Goal: Information Seeking & Learning: Learn about a topic

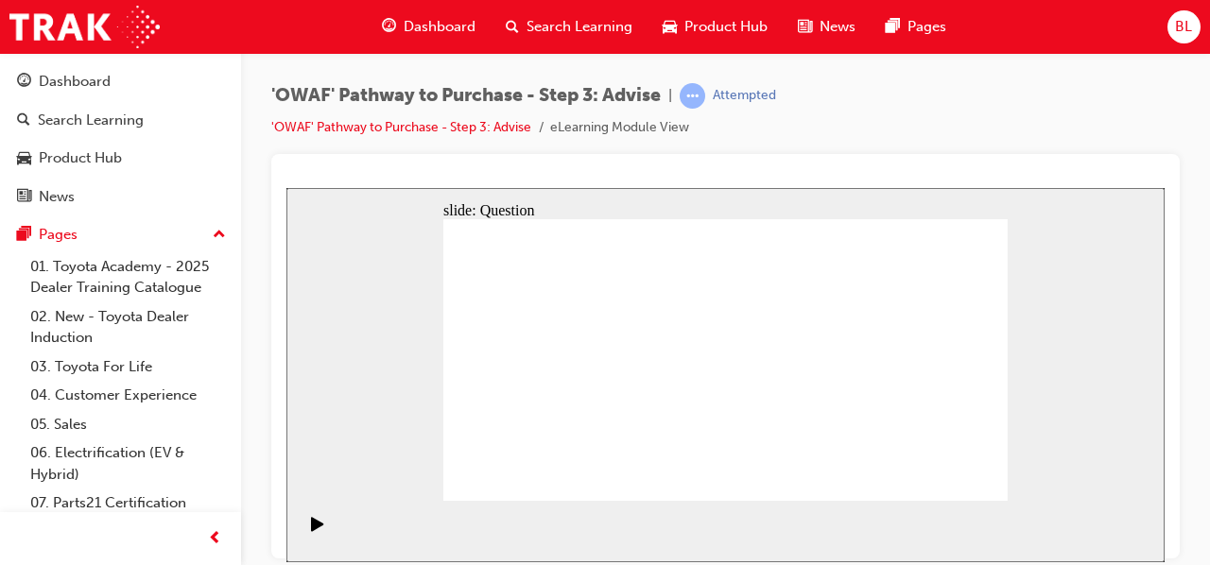
drag, startPoint x: 563, startPoint y: 354, endPoint x: 533, endPoint y: 410, distance: 64.3
drag, startPoint x: 680, startPoint y: 330, endPoint x: 535, endPoint y: 439, distance: 180.9
drag, startPoint x: 792, startPoint y: 354, endPoint x: 505, endPoint y: 446, distance: 301.6
drag, startPoint x: 640, startPoint y: 446, endPoint x: 692, endPoint y: 333, distance: 124.8
drag, startPoint x: 762, startPoint y: 442, endPoint x: 603, endPoint y: 354, distance: 181.5
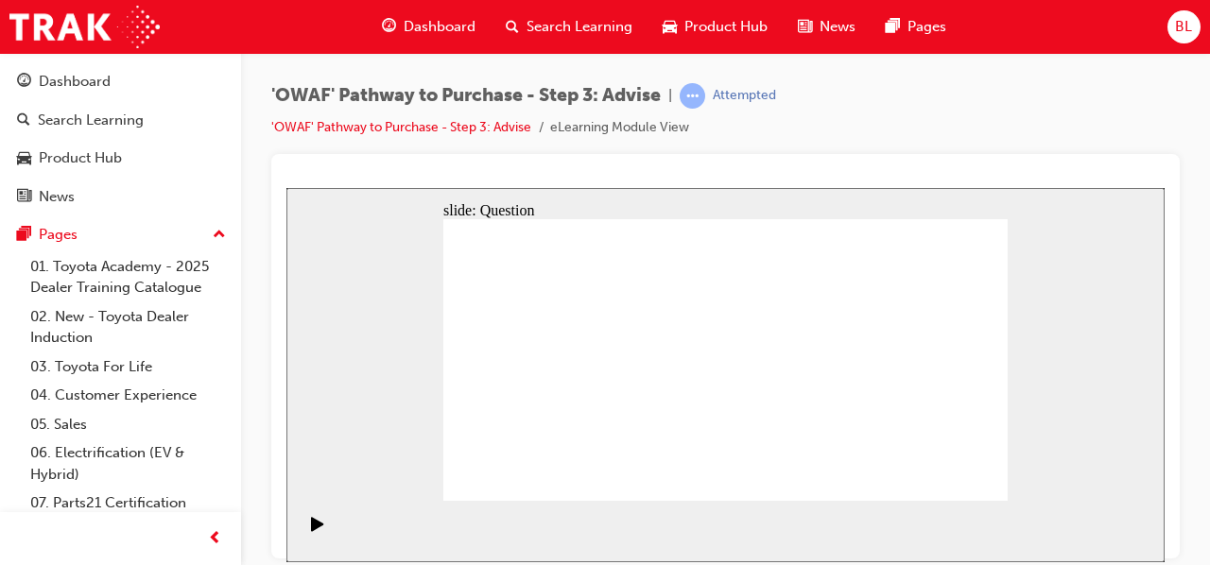
drag, startPoint x: 640, startPoint y: 476, endPoint x: 822, endPoint y: 362, distance: 215.3
drag, startPoint x: 912, startPoint y: 396, endPoint x: 772, endPoint y: 395, distance: 139.9
drag, startPoint x: 915, startPoint y: 386, endPoint x: 616, endPoint y: 366, distance: 299.4
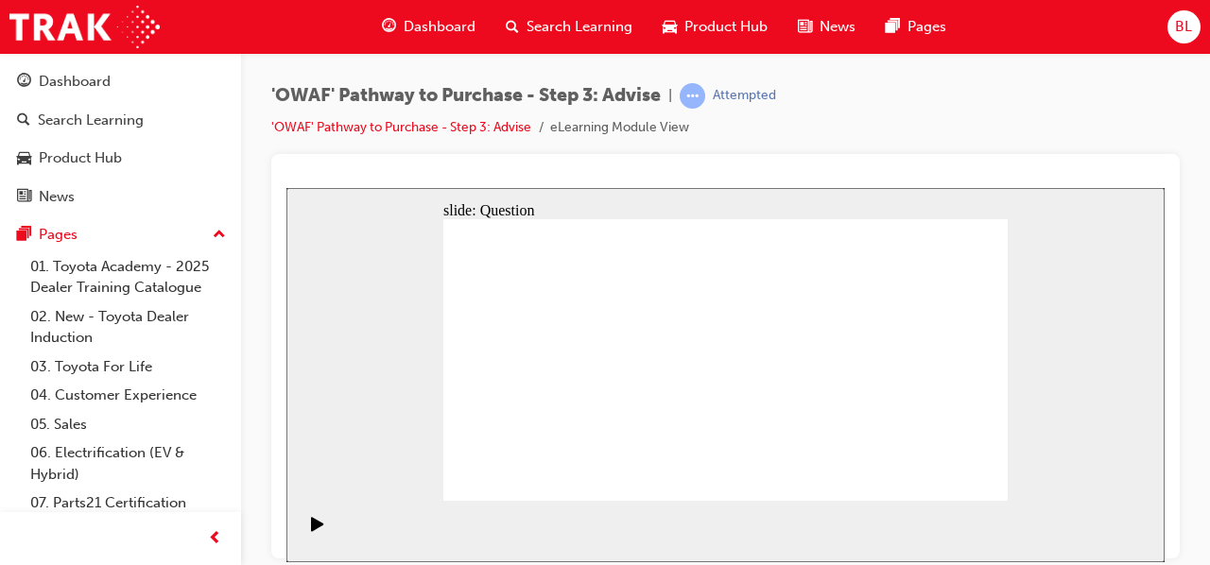
drag, startPoint x: 794, startPoint y: 390, endPoint x: 762, endPoint y: 378, distance: 34.4
drag, startPoint x: 909, startPoint y: 386, endPoint x: 772, endPoint y: 386, distance: 137.1
drag, startPoint x: 911, startPoint y: 376, endPoint x: 761, endPoint y: 373, distance: 150.3
drag, startPoint x: 911, startPoint y: 390, endPoint x: 588, endPoint y: 382, distance: 323.4
drag, startPoint x: 923, startPoint y: 395, endPoint x: 599, endPoint y: 392, distance: 323.3
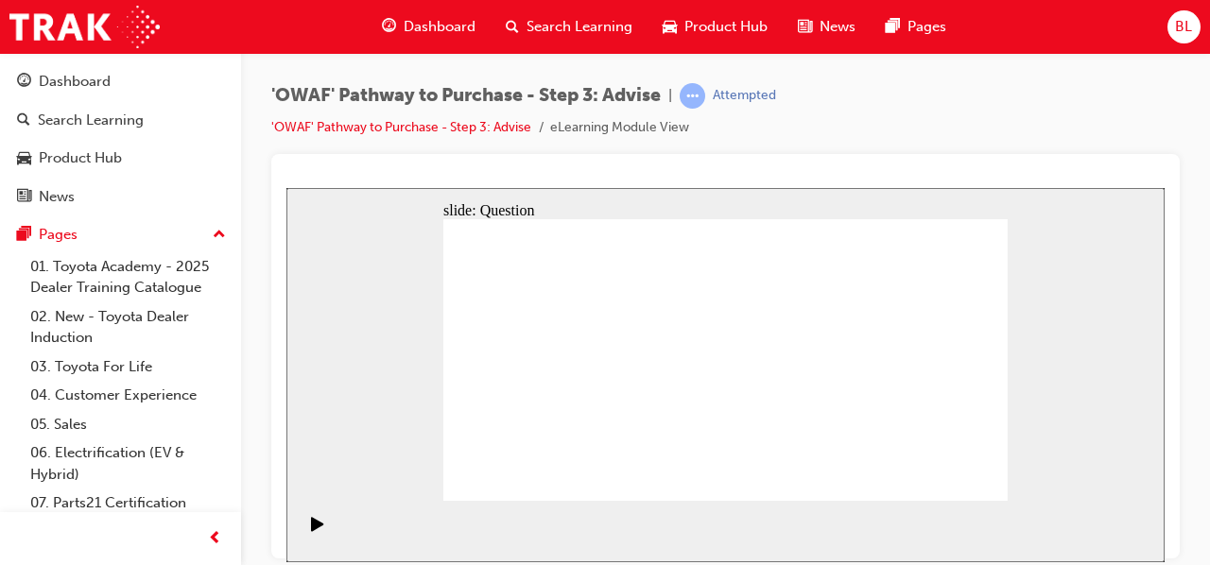
drag, startPoint x: 910, startPoint y: 394, endPoint x: 590, endPoint y: 386, distance: 320.5
drag, startPoint x: 531, startPoint y: 331, endPoint x: 809, endPoint y: 356, distance: 279.1
drag, startPoint x: 656, startPoint y: 369, endPoint x: 802, endPoint y: 368, distance: 145.6
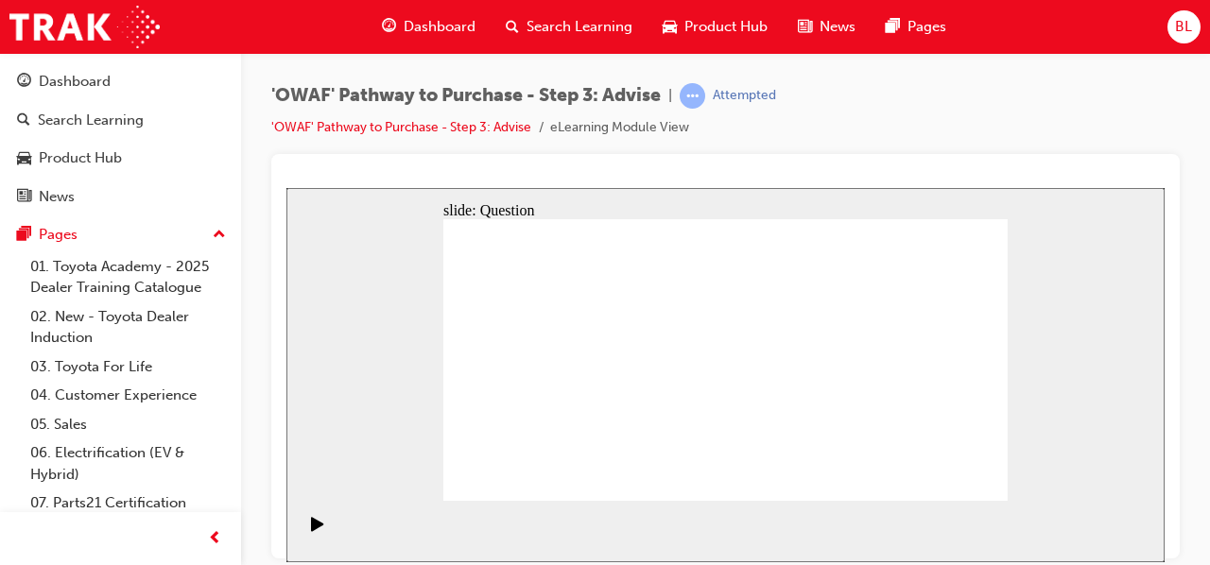
drag, startPoint x: 614, startPoint y: 406, endPoint x: 789, endPoint y: 388, distance: 175.8
drag, startPoint x: 547, startPoint y: 413, endPoint x: 813, endPoint y: 395, distance: 266.2
drag, startPoint x: 546, startPoint y: 372, endPoint x: 882, endPoint y: 412, distance: 337.9
drag, startPoint x: 741, startPoint y: 420, endPoint x: 722, endPoint y: 412, distance: 20.4
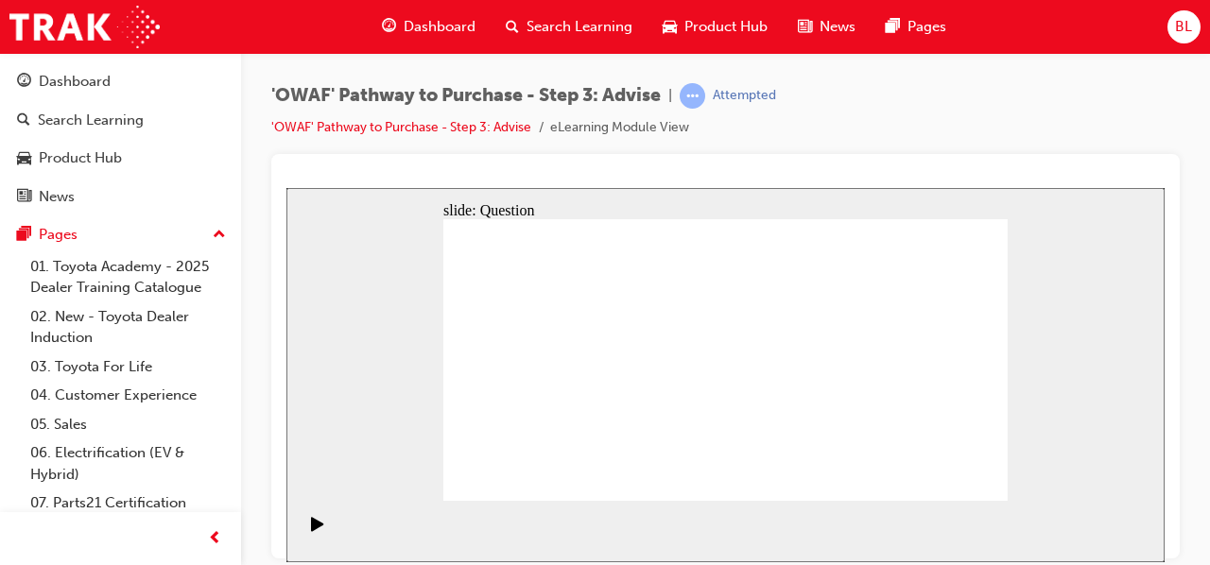
drag, startPoint x: 564, startPoint y: 317, endPoint x: 736, endPoint y: 427, distance: 204.5
drag, startPoint x: 781, startPoint y: 324, endPoint x: 567, endPoint y: 429, distance: 238.0
drag, startPoint x: 635, startPoint y: 328, endPoint x: 955, endPoint y: 423, distance: 333.4
drag, startPoint x: 955, startPoint y: 322, endPoint x: 972, endPoint y: 308, distance: 22.1
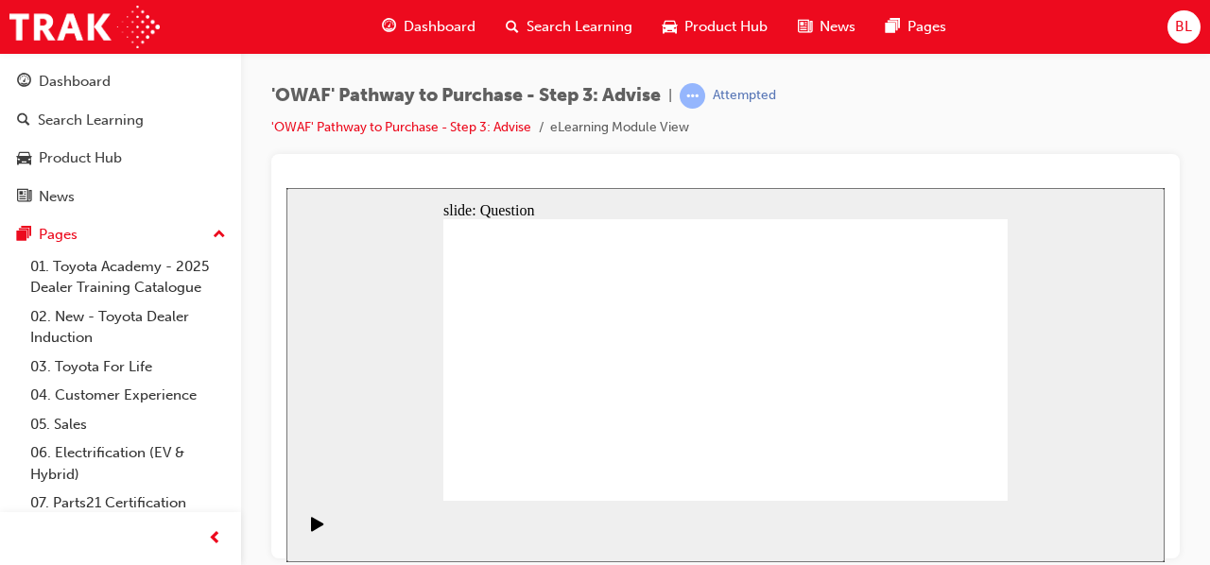
drag, startPoint x: 958, startPoint y: 319, endPoint x: 690, endPoint y: 418, distance: 285.0
drag, startPoint x: 735, startPoint y: 319, endPoint x: 520, endPoint y: 428, distance: 241.4
drag, startPoint x: 673, startPoint y: 322, endPoint x: 792, endPoint y: 434, distance: 163.2
drag, startPoint x: 843, startPoint y: 319, endPoint x: 624, endPoint y: 431, distance: 246.0
drag, startPoint x: 890, startPoint y: 329, endPoint x: 840, endPoint y: 425, distance: 108.7
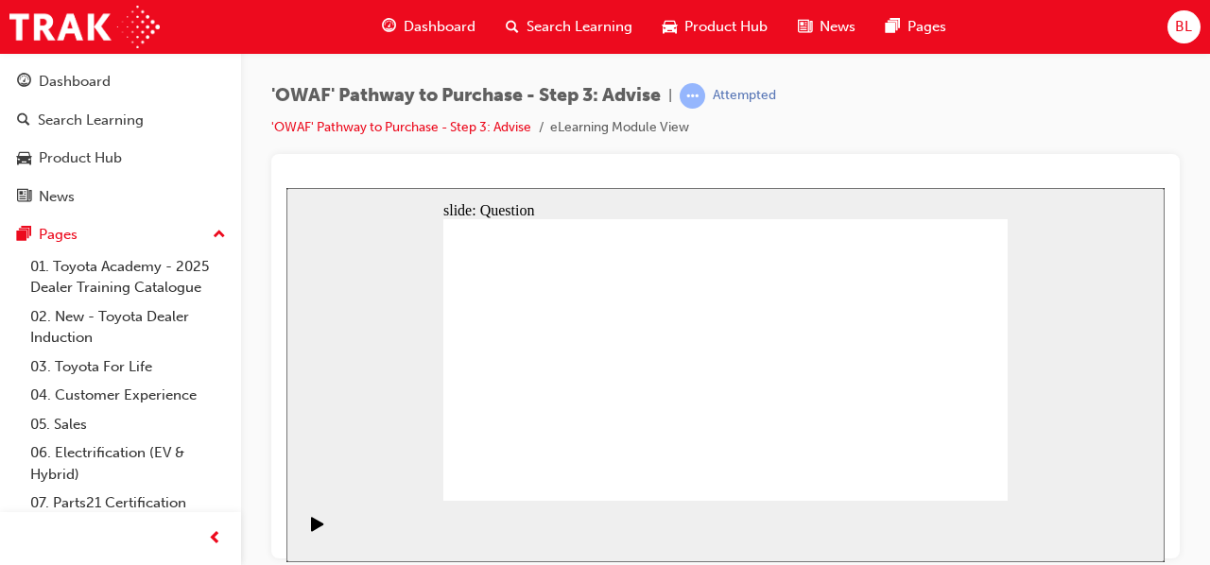
drag, startPoint x: 509, startPoint y: 327, endPoint x: 915, endPoint y: 443, distance: 421.8
drag, startPoint x: 839, startPoint y: 432, endPoint x: 859, endPoint y: 318, distance: 116.1
drag, startPoint x: 888, startPoint y: 429, endPoint x: 853, endPoint y: 402, distance: 44.4
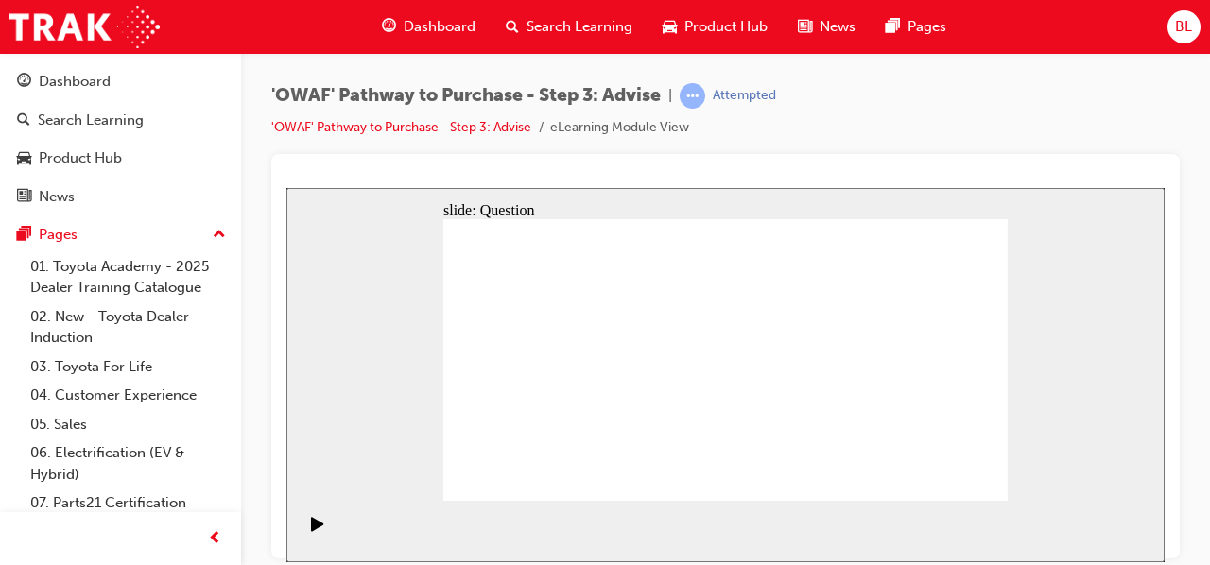
drag, startPoint x: 892, startPoint y: 332, endPoint x: 894, endPoint y: 425, distance: 93.6
click at [982, 507] on section "Playback Speed 2 1.75 1.5 1.25" at bounding box center [725, 530] width 878 height 61
click at [1083, 388] on div "slide: Results Slide Rectangle 1 Rectangle 1 Incorrect You did not select the c…" at bounding box center [725, 374] width 878 height 374
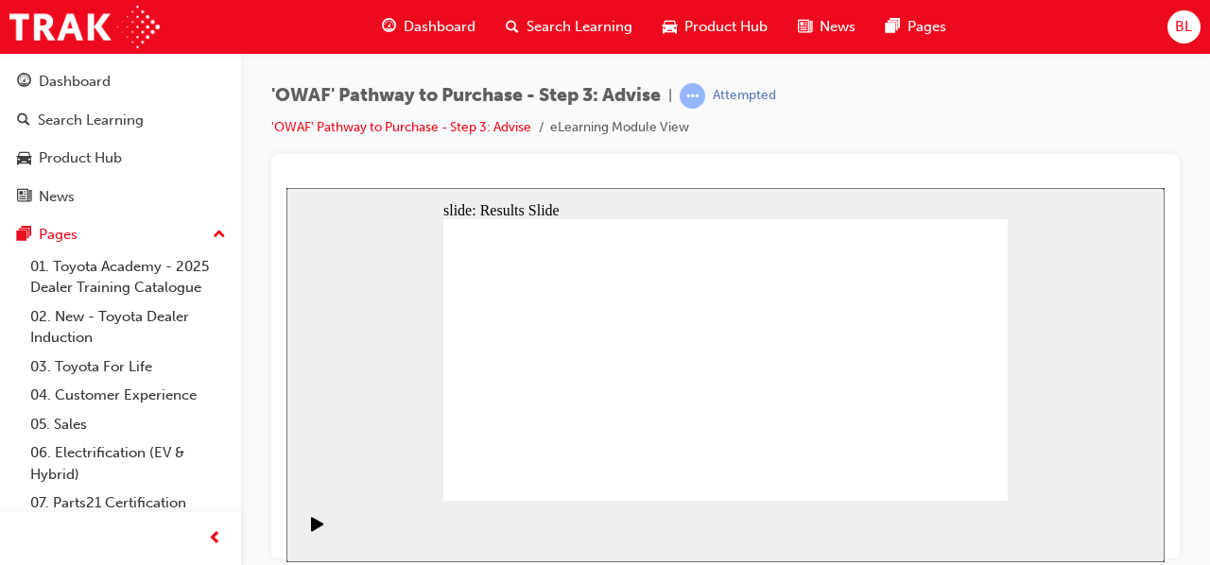
click at [1062, 405] on div "slide: Results Slide Rectangle 1 Rectangle 1 Incorrect You did not select the c…" at bounding box center [725, 374] width 878 height 374
click at [1042, 435] on div "slide: Results Slide Rectangle 1 Rectangle 1 Incorrect You did not select the c…" at bounding box center [725, 374] width 878 height 374
drag, startPoint x: 845, startPoint y: 348, endPoint x: 838, endPoint y: 333, distance: 16.5
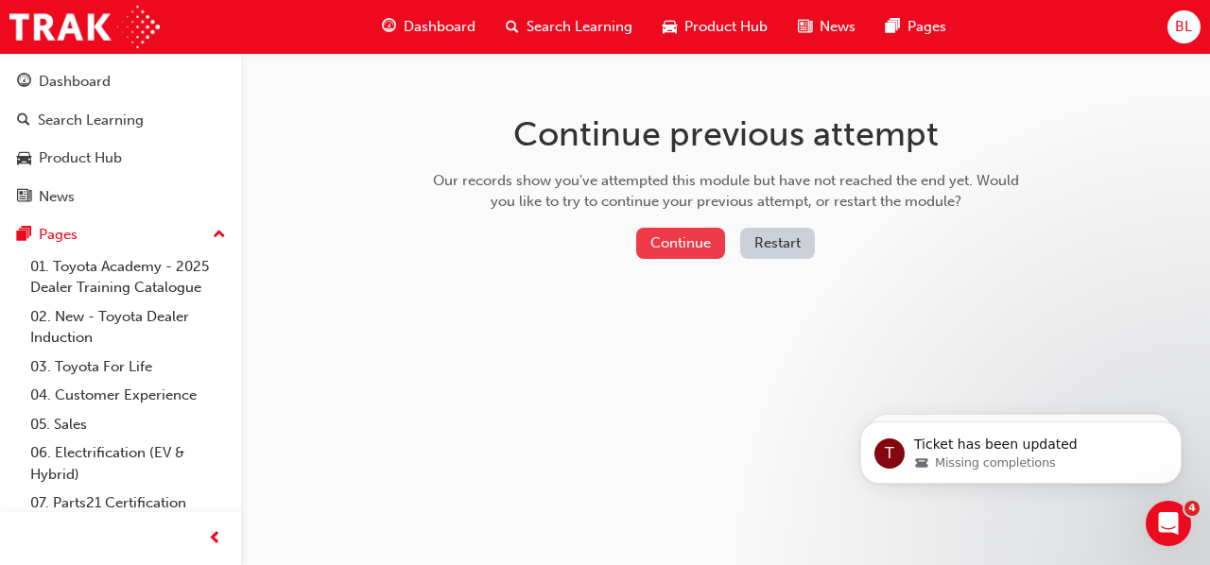
click at [683, 247] on button "Continue" at bounding box center [680, 243] width 89 height 31
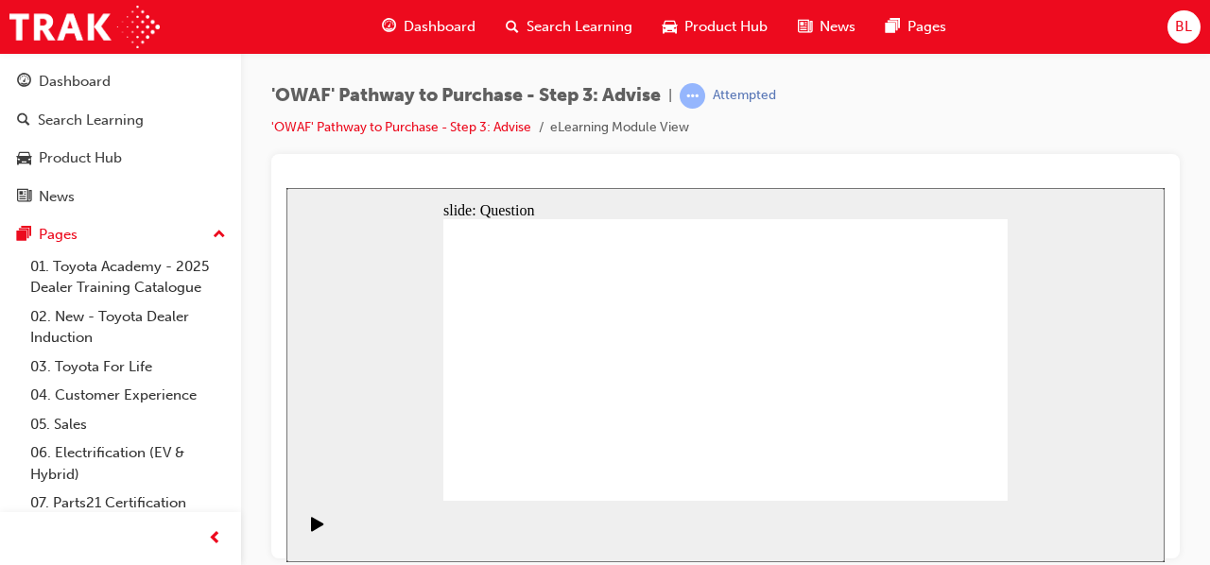
drag, startPoint x: 715, startPoint y: 448, endPoint x: 554, endPoint y: 327, distance: 201.1
drag, startPoint x: 868, startPoint y: 457, endPoint x: 522, endPoint y: 378, distance: 354.7
drag, startPoint x: 544, startPoint y: 435, endPoint x: 561, endPoint y: 406, distance: 33.9
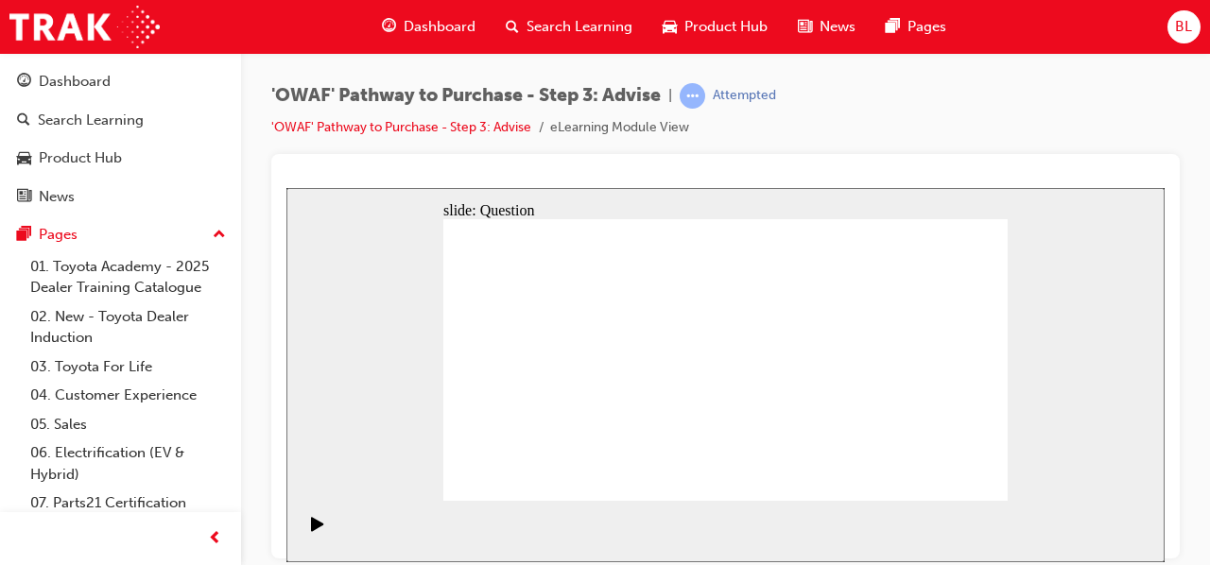
drag, startPoint x: 639, startPoint y: 412, endPoint x: 688, endPoint y: 327, distance: 98.2
drag, startPoint x: 734, startPoint y: 443, endPoint x: 592, endPoint y: 352, distance: 169.6
drag, startPoint x: 633, startPoint y: 443, endPoint x: 810, endPoint y: 359, distance: 195.8
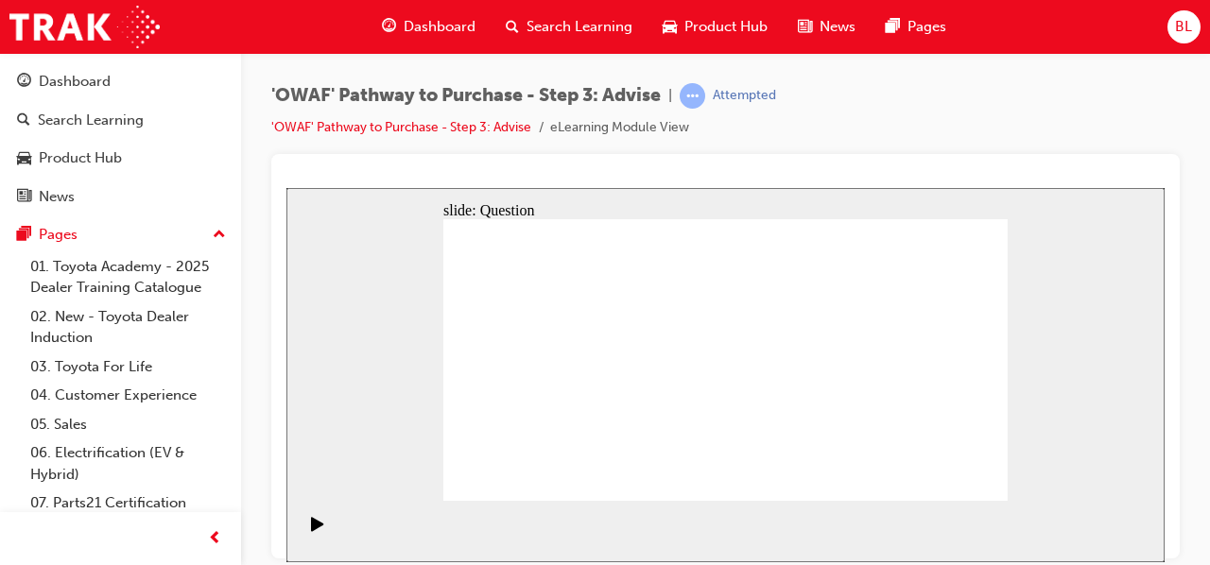
drag, startPoint x: 723, startPoint y: 405, endPoint x: 733, endPoint y: 399, distance: 11.0
drag, startPoint x: 579, startPoint y: 354, endPoint x: 624, endPoint y: 395, distance: 60.9
drag, startPoint x: 680, startPoint y: 333, endPoint x: 639, endPoint y: 425, distance: 101.2
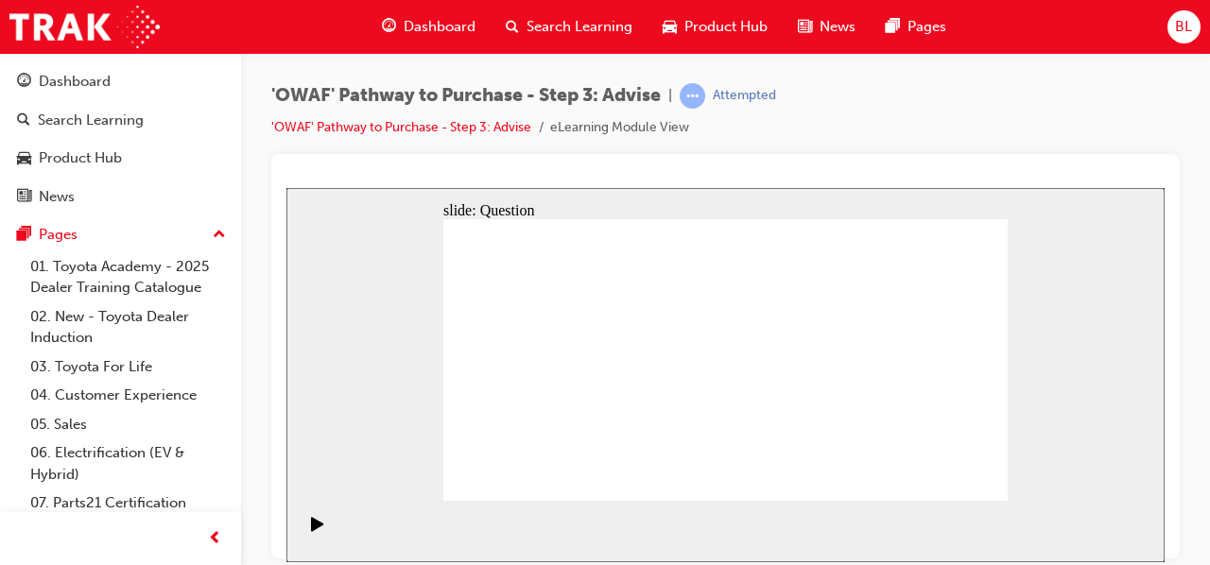
drag, startPoint x: 796, startPoint y: 354, endPoint x: 596, endPoint y: 425, distance: 211.7
drag, startPoint x: 653, startPoint y: 443, endPoint x: 720, endPoint y: 322, distance: 138.4
drag, startPoint x: 696, startPoint y: 436, endPoint x: 569, endPoint y: 361, distance: 147.0
drag, startPoint x: 811, startPoint y: 473, endPoint x: 803, endPoint y: 371, distance: 102.4
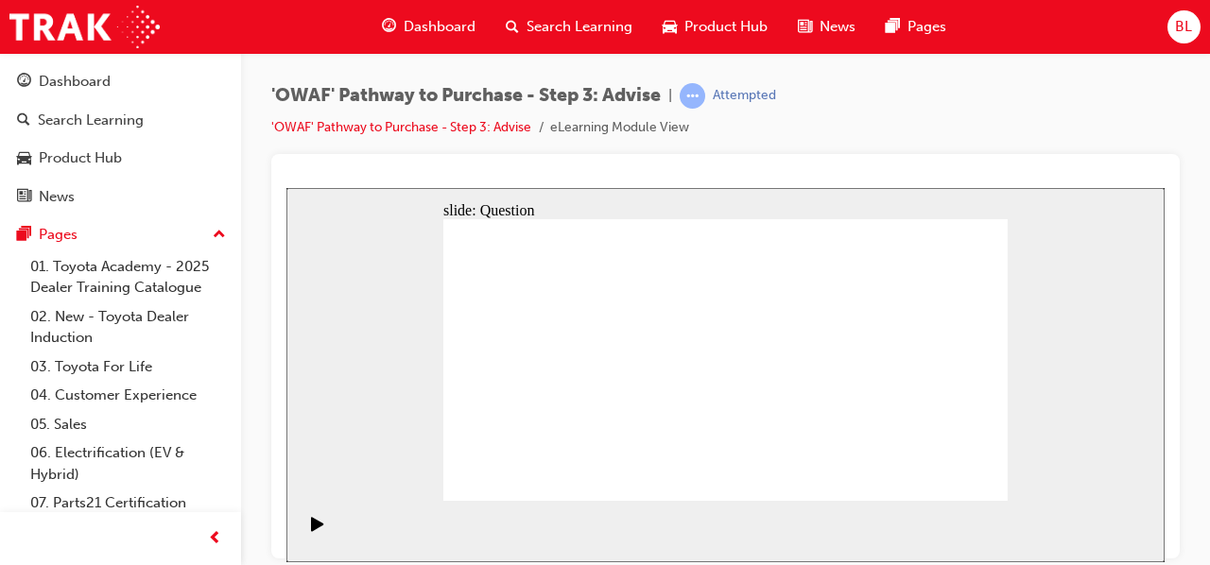
drag, startPoint x: 911, startPoint y: 392, endPoint x: 775, endPoint y: 380, distance: 136.7
drag, startPoint x: 917, startPoint y: 395, endPoint x: 588, endPoint y: 375, distance: 329.5
drag, startPoint x: 859, startPoint y: 395, endPoint x: 730, endPoint y: 384, distance: 130.0
drag, startPoint x: 921, startPoint y: 389, endPoint x: 789, endPoint y: 379, distance: 131.8
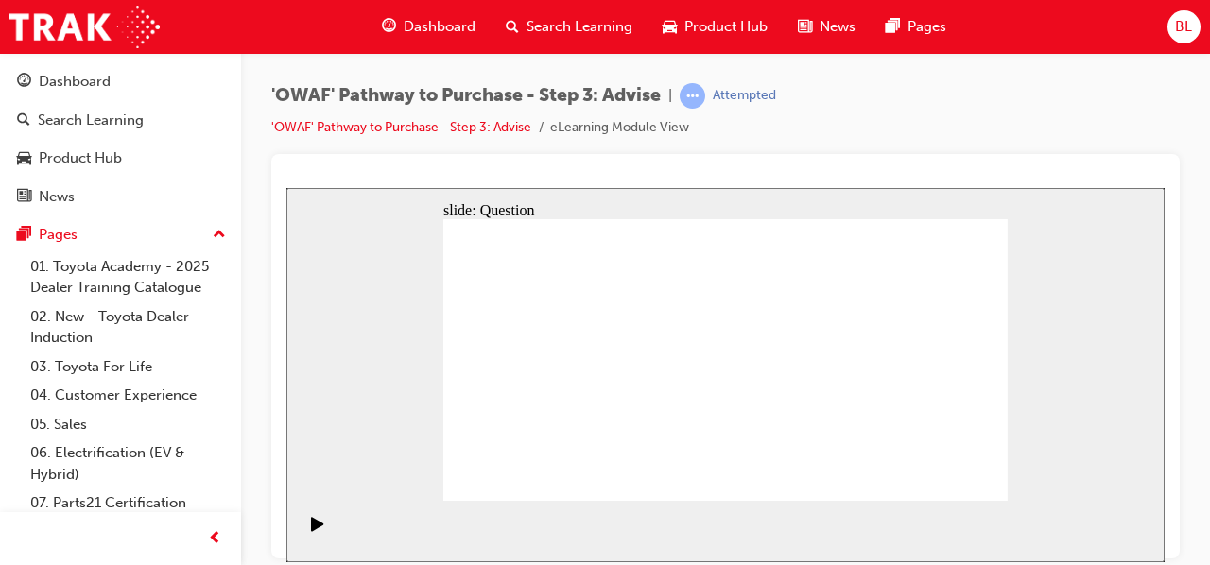
drag, startPoint x: 854, startPoint y: 392, endPoint x: 741, endPoint y: 372, distance: 115.2
drag, startPoint x: 889, startPoint y: 389, endPoint x: 557, endPoint y: 385, distance: 332.8
drag, startPoint x: 902, startPoint y: 397, endPoint x: 553, endPoint y: 384, distance: 349.0
drag, startPoint x: 870, startPoint y: 407, endPoint x: 531, endPoint y: 396, distance: 338.6
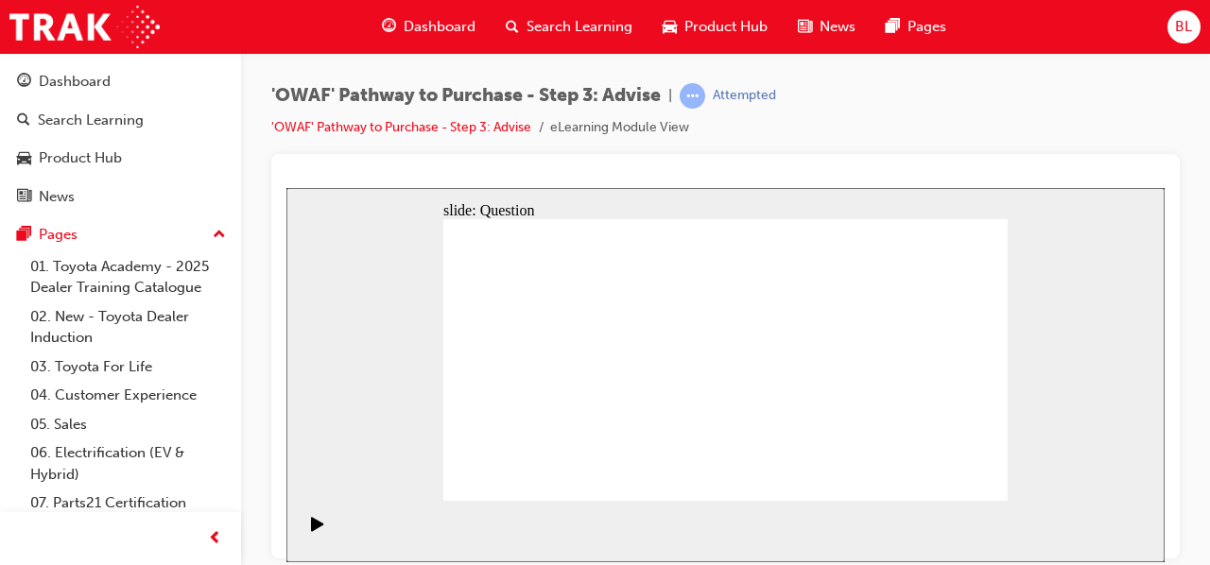
drag, startPoint x: 741, startPoint y: 362, endPoint x: 772, endPoint y: 359, distance: 31.3
drag, startPoint x: 620, startPoint y: 415, endPoint x: 781, endPoint y: 387, distance: 163.2
drag, startPoint x: 544, startPoint y: 416, endPoint x: 759, endPoint y: 390, distance: 217.0
drag, startPoint x: 693, startPoint y: 373, endPoint x: 798, endPoint y: 365, distance: 105.3
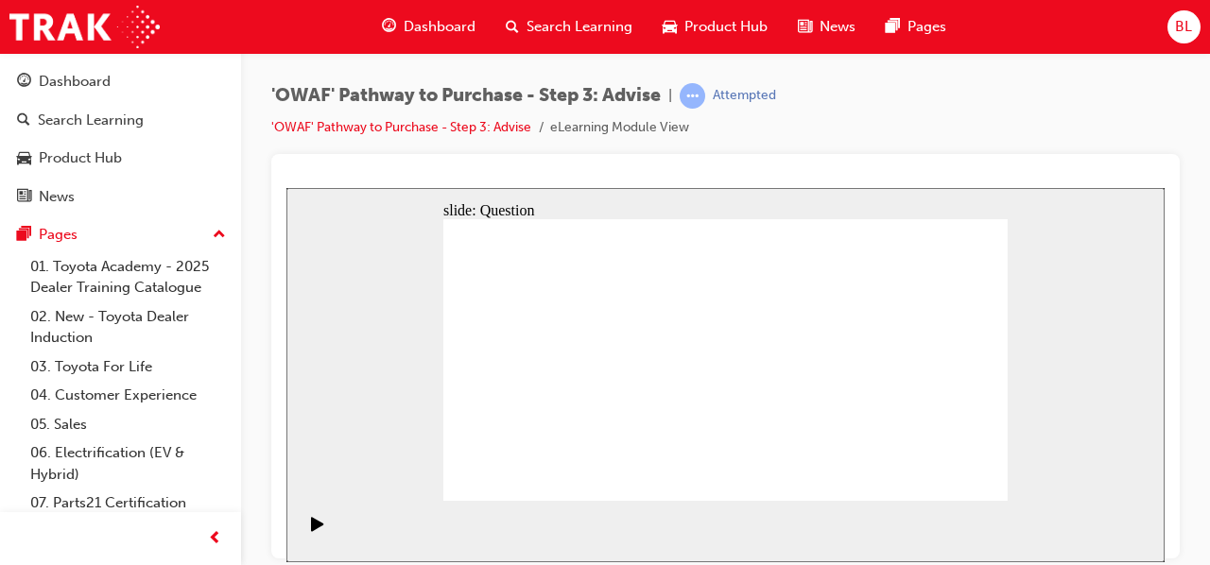
drag, startPoint x: 529, startPoint y: 321, endPoint x: 904, endPoint y: 382, distance: 379.2
drag, startPoint x: 622, startPoint y: 329, endPoint x: 967, endPoint y: 439, distance: 362.0
drag, startPoint x: 670, startPoint y: 318, endPoint x: 787, endPoint y: 426, distance: 159.9
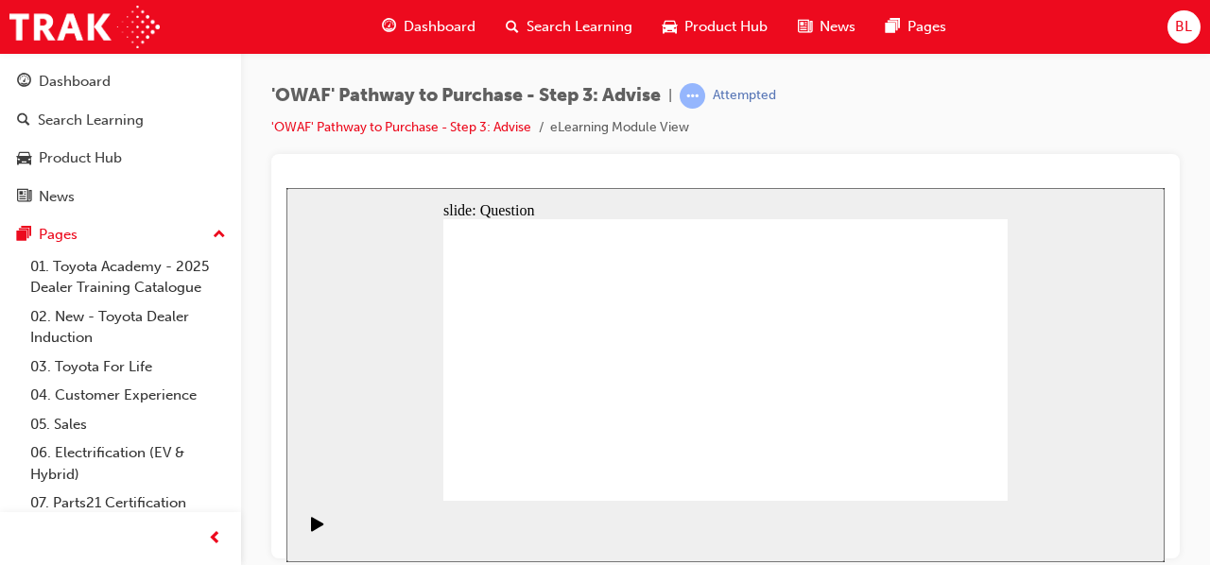
drag, startPoint x: 732, startPoint y: 323, endPoint x: 510, endPoint y: 431, distance: 246.0
drag, startPoint x: 777, startPoint y: 324, endPoint x: 554, endPoint y: 428, distance: 246.1
drag, startPoint x: 561, startPoint y: 331, endPoint x: 733, endPoint y: 442, distance: 205.0
drag, startPoint x: 960, startPoint y: 327, endPoint x: 692, endPoint y: 435, distance: 289.3
drag, startPoint x: 495, startPoint y: 323, endPoint x: 889, endPoint y: 427, distance: 406.7
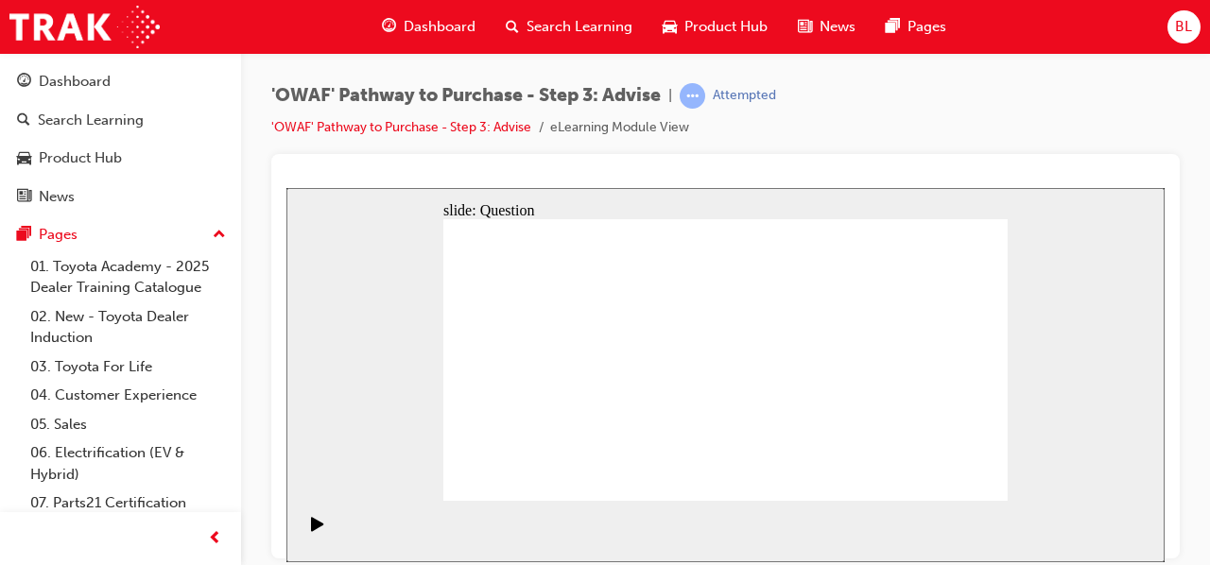
drag, startPoint x: 890, startPoint y: 321, endPoint x: 839, endPoint y: 439, distance: 127.8
drag, startPoint x: 837, startPoint y: 326, endPoint x: 630, endPoint y: 429, distance: 232.1
drag, startPoint x: 611, startPoint y: 431, endPoint x: 741, endPoint y: 307, distance: 179.9
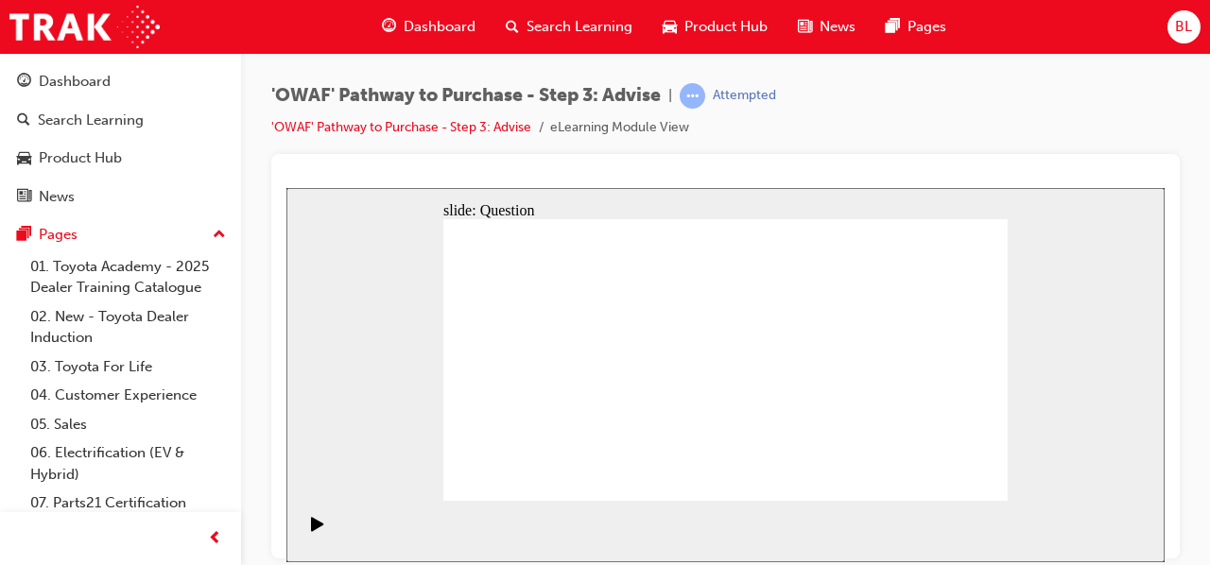
drag, startPoint x: 881, startPoint y: 446, endPoint x: 910, endPoint y: 320, distance: 129.1
drag, startPoint x: 503, startPoint y: 331, endPoint x: 896, endPoint y: 437, distance: 407.2
drag, startPoint x: 843, startPoint y: 324, endPoint x: 622, endPoint y: 426, distance: 243.6
drag, startPoint x: 943, startPoint y: 481, endPoint x: 981, endPoint y: 481, distance: 37.8
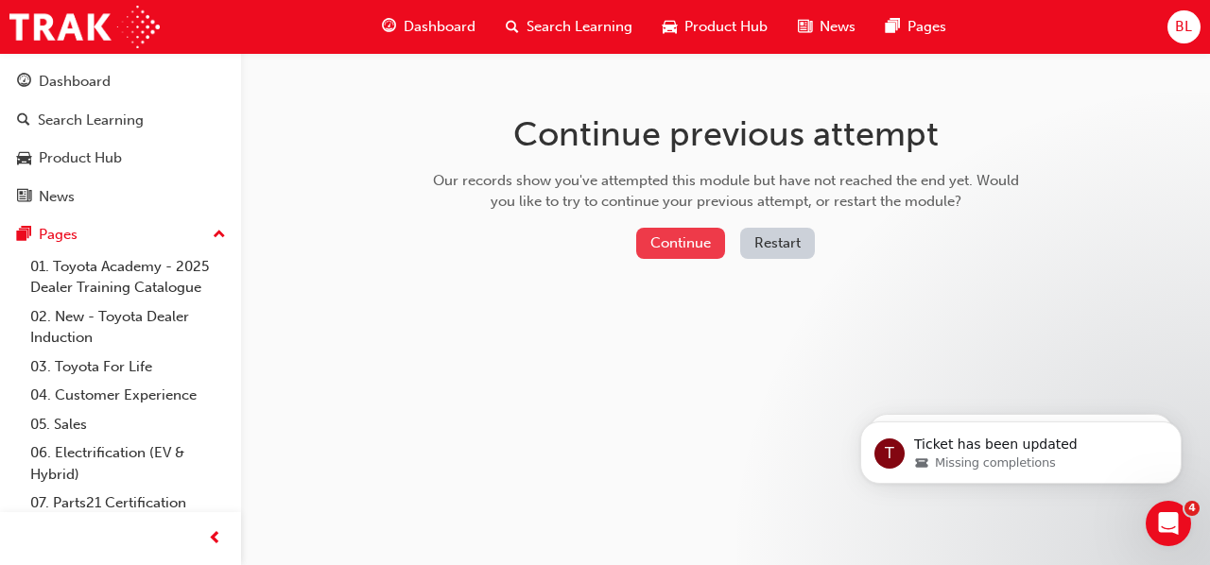
click at [700, 250] on button "Continue" at bounding box center [680, 243] width 89 height 31
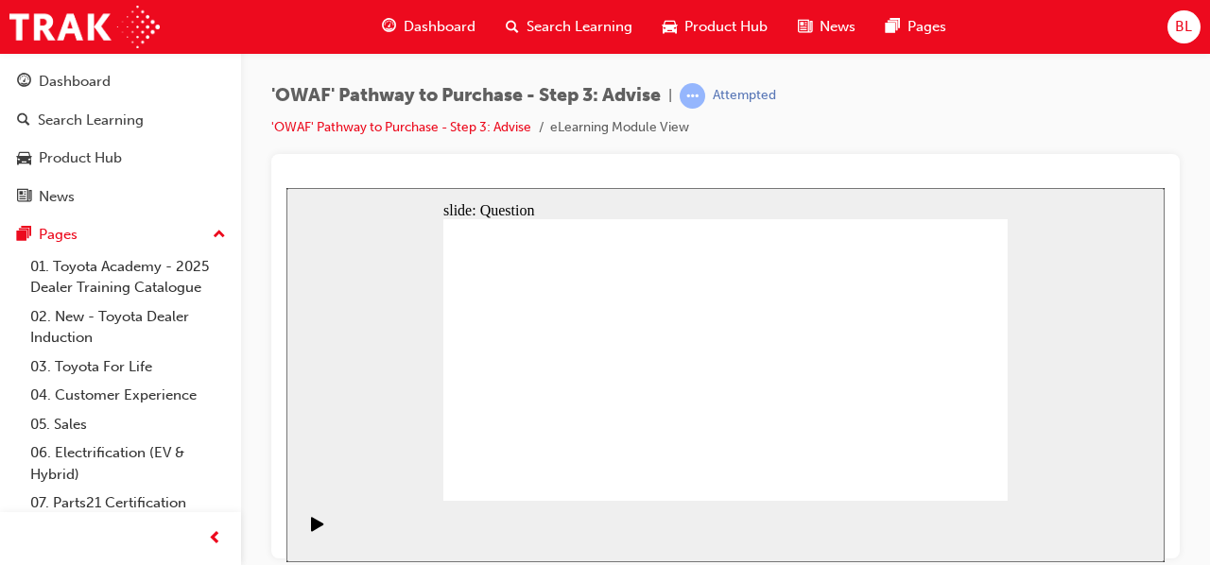
drag, startPoint x: 775, startPoint y: 456, endPoint x: 603, endPoint y: 332, distance: 212.0
drag, startPoint x: 603, startPoint y: 447, endPoint x: 606, endPoint y: 406, distance: 41.7
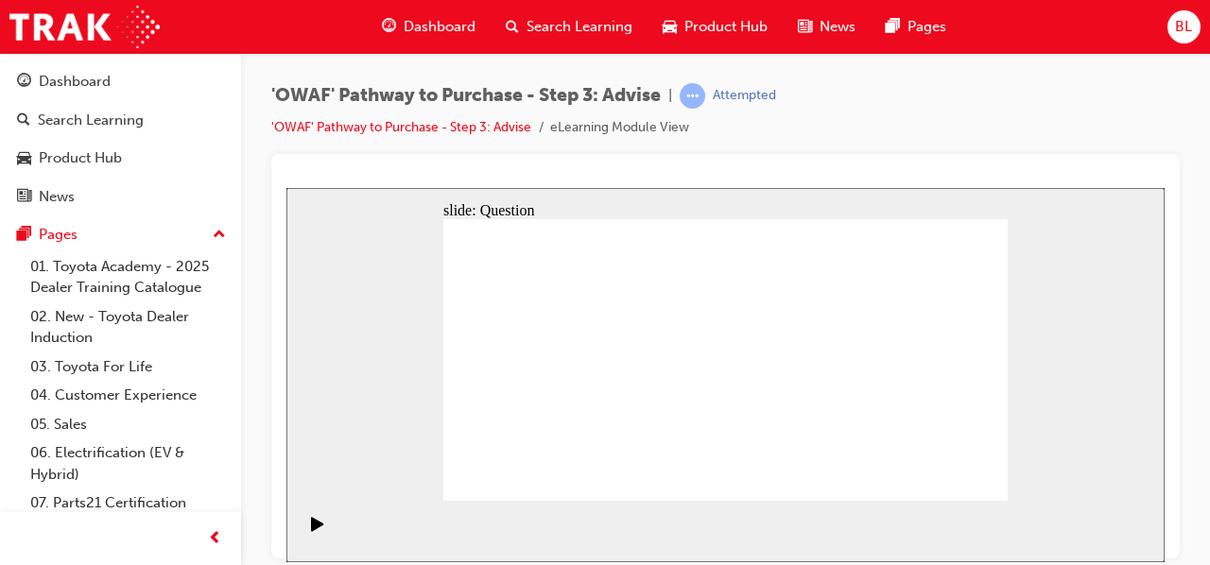
drag, startPoint x: 723, startPoint y: 391, endPoint x: 564, endPoint y: 357, distance: 162.4
drag, startPoint x: 628, startPoint y: 476, endPoint x: 688, endPoint y: 335, distance: 154.2
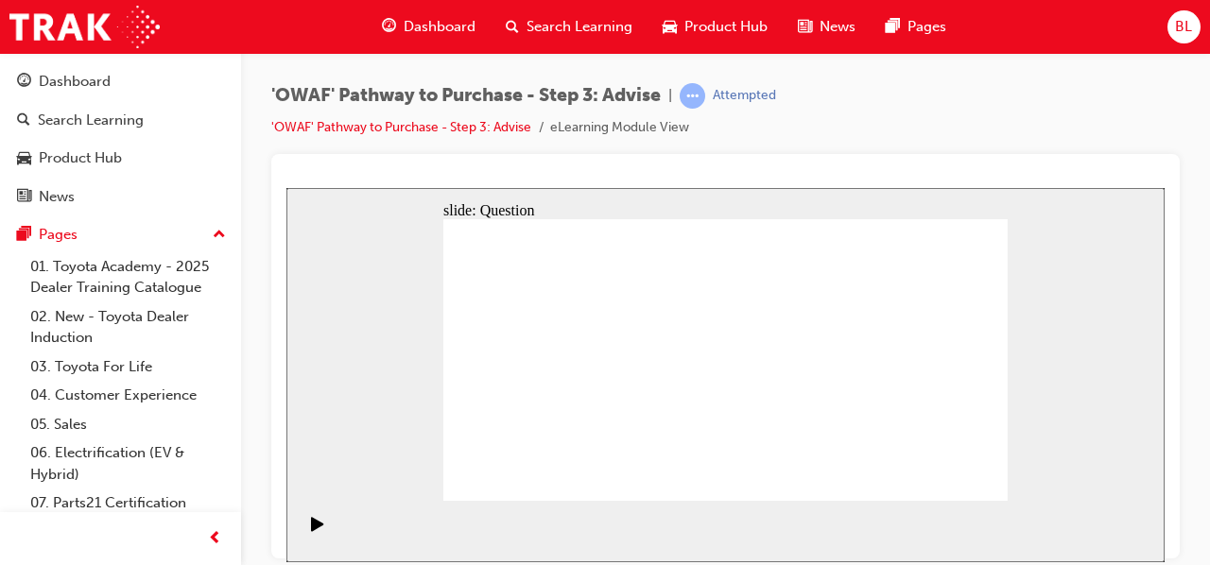
drag, startPoint x: 735, startPoint y: 446, endPoint x: 587, endPoint y: 357, distance: 173.0
drag, startPoint x: 644, startPoint y: 445, endPoint x: 830, endPoint y: 356, distance: 206.3
drag, startPoint x: 737, startPoint y: 409, endPoint x: 735, endPoint y: 400, distance: 9.6
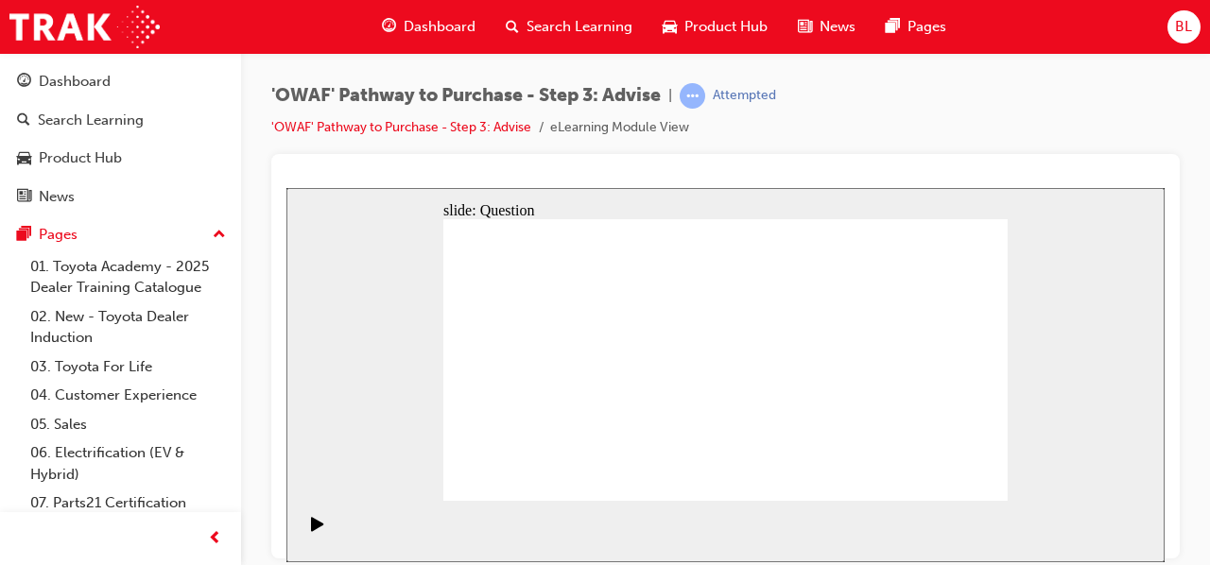
drag, startPoint x: 807, startPoint y: 359, endPoint x: 626, endPoint y: 451, distance: 203.3
drag, startPoint x: 662, startPoint y: 330, endPoint x: 788, endPoint y: 354, distance: 129.0
drag, startPoint x: 586, startPoint y: 355, endPoint x: 667, endPoint y: 396, distance: 90.9
drag, startPoint x: 785, startPoint y: 368, endPoint x: 605, endPoint y: 478, distance: 210.9
drag, startPoint x: 652, startPoint y: 419, endPoint x: 703, endPoint y: 331, distance: 101.7
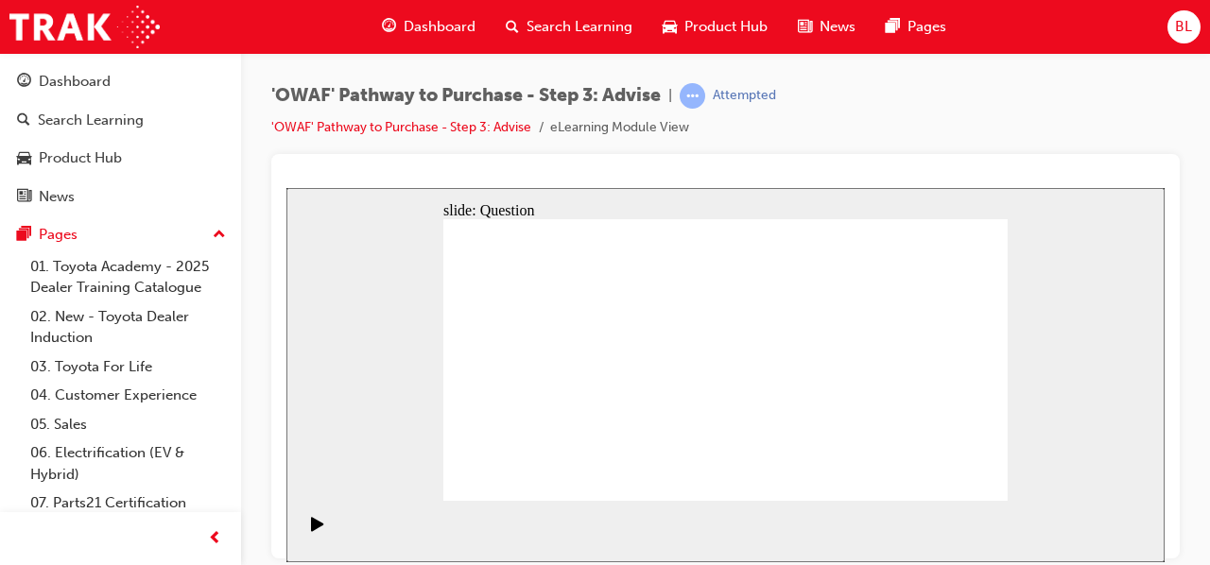
drag, startPoint x: 725, startPoint y: 442, endPoint x: 571, endPoint y: 358, distance: 175.5
drag, startPoint x: 635, startPoint y: 440, endPoint x: 833, endPoint y: 363, distance: 211.9
drag, startPoint x: 909, startPoint y: 392, endPoint x: 768, endPoint y: 396, distance: 141.8
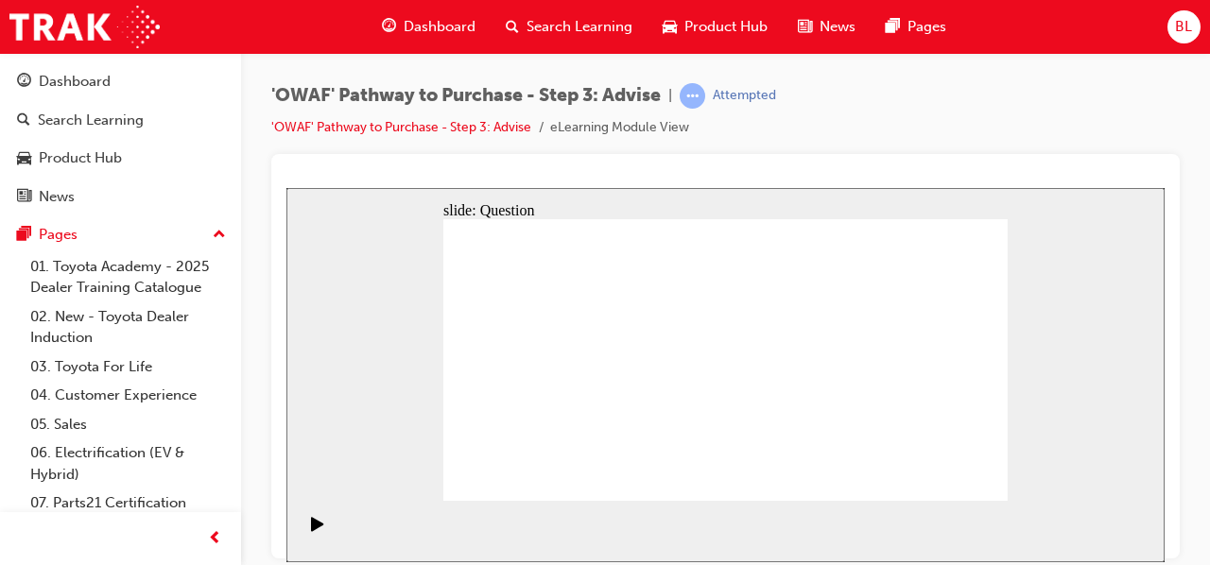
drag, startPoint x: 925, startPoint y: 389, endPoint x: 645, endPoint y: 374, distance: 281.1
drag, startPoint x: 923, startPoint y: 384, endPoint x: 779, endPoint y: 382, distance: 143.7
drag, startPoint x: 923, startPoint y: 385, endPoint x: 783, endPoint y: 388, distance: 140.9
drag, startPoint x: 919, startPoint y: 384, endPoint x: 781, endPoint y: 391, distance: 138.2
drag, startPoint x: 889, startPoint y: 394, endPoint x: 499, endPoint y: 388, distance: 390.4
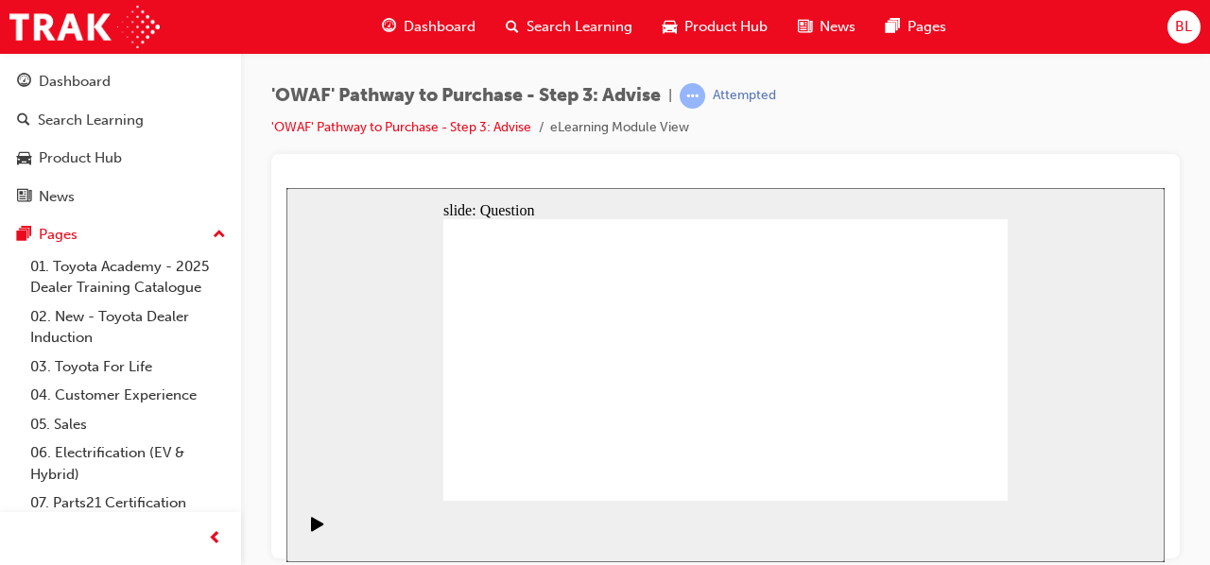
drag, startPoint x: 883, startPoint y: 398, endPoint x: 537, endPoint y: 399, distance: 346.0
drag, startPoint x: 925, startPoint y: 406, endPoint x: 524, endPoint y: 409, distance: 401.7
drag, startPoint x: 609, startPoint y: 359, endPoint x: 743, endPoint y: 359, distance: 134.2
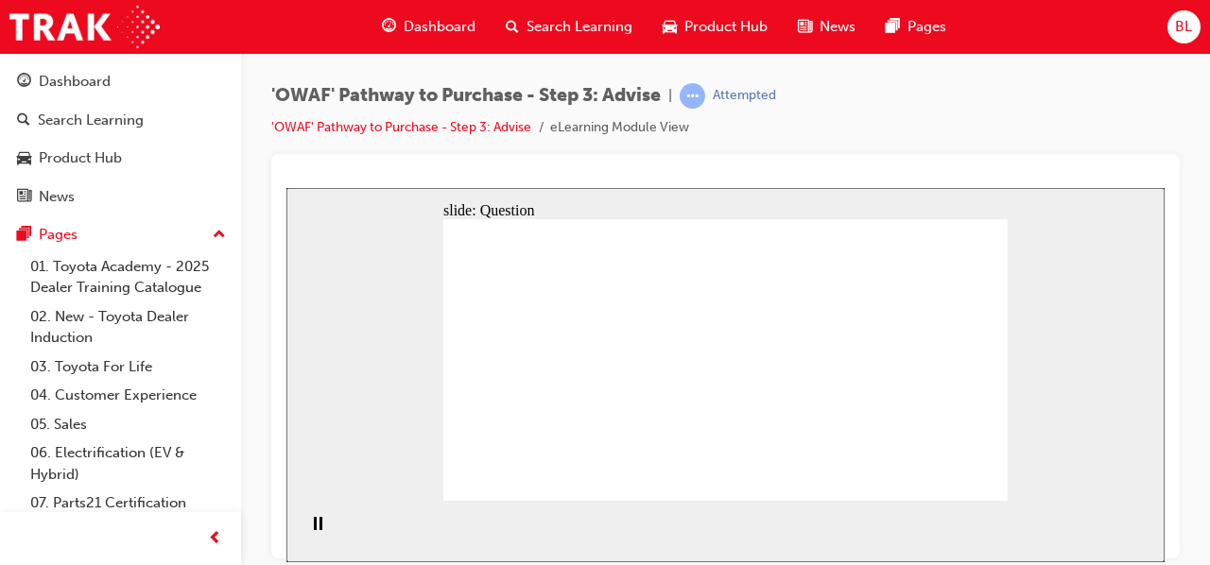
drag, startPoint x: 722, startPoint y: 409, endPoint x: 815, endPoint y: 401, distance: 93.0
drag, startPoint x: 545, startPoint y: 406, endPoint x: 768, endPoint y: 395, distance: 222.4
drag, startPoint x: 526, startPoint y: 361, endPoint x: 850, endPoint y: 371, distance: 324.4
drag, startPoint x: 544, startPoint y: 329, endPoint x: 878, endPoint y: 392, distance: 339.6
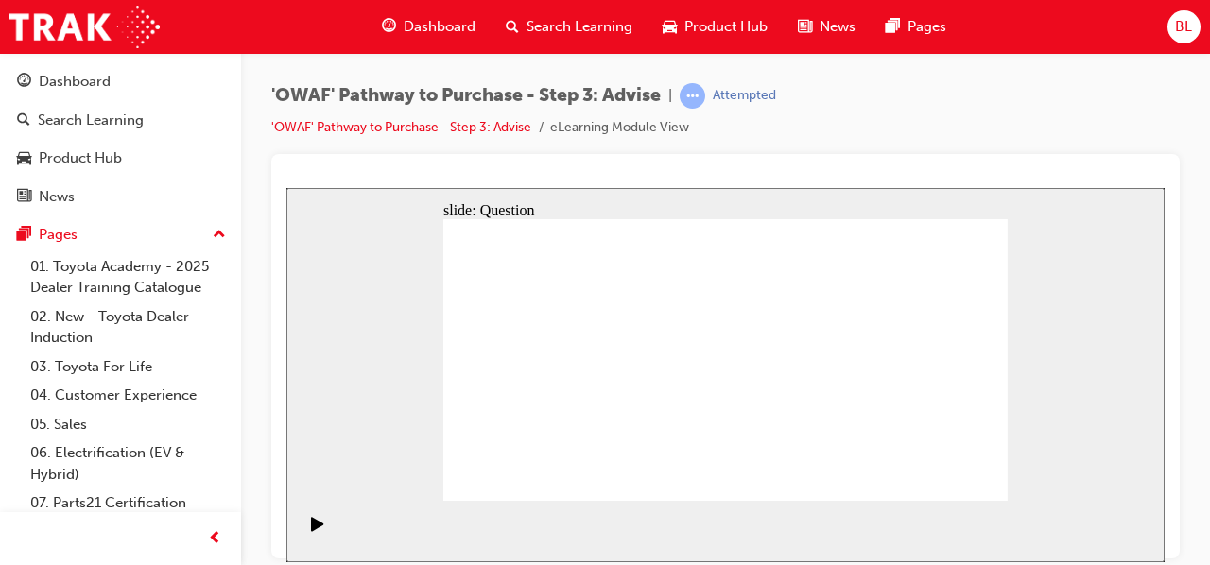
drag, startPoint x: 567, startPoint y: 323, endPoint x: 749, endPoint y: 436, distance: 213.5
drag, startPoint x: 786, startPoint y: 328, endPoint x: 563, endPoint y: 439, distance: 249.0
drag, startPoint x: 675, startPoint y: 330, endPoint x: 794, endPoint y: 449, distance: 168.4
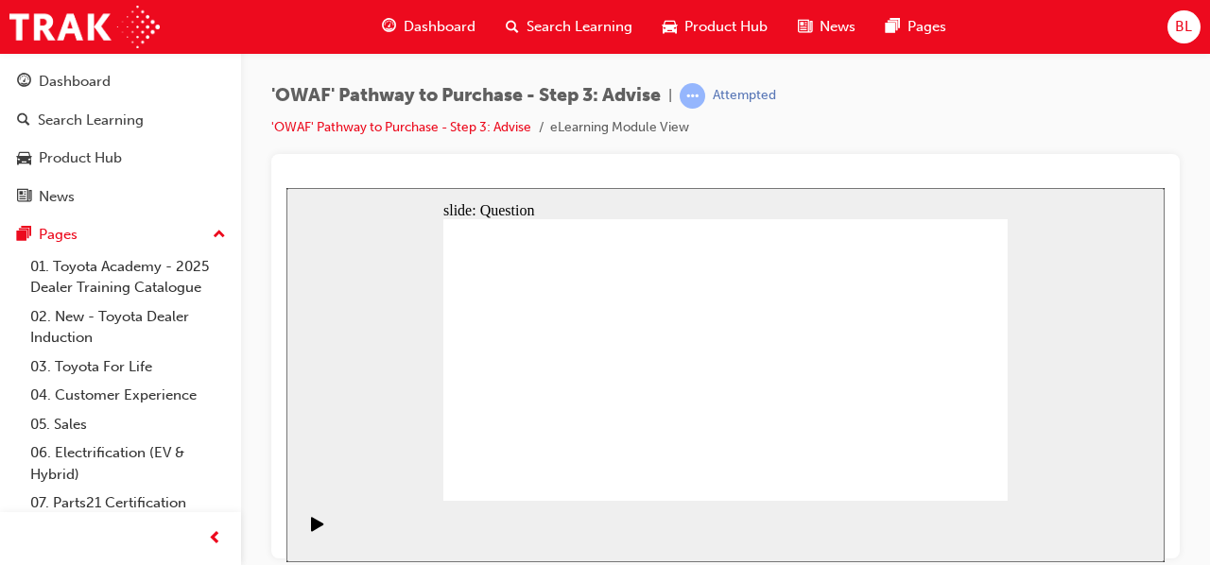
drag, startPoint x: 623, startPoint y: 319, endPoint x: 974, endPoint y: 431, distance: 368.3
drag, startPoint x: 955, startPoint y: 326, endPoint x: 688, endPoint y: 433, distance: 287.2
drag, startPoint x: 499, startPoint y: 316, endPoint x: 896, endPoint y: 429, distance: 412.9
drag, startPoint x: 732, startPoint y: 325, endPoint x: 520, endPoint y: 432, distance: 237.1
drag, startPoint x: 893, startPoint y: 439, endPoint x: 614, endPoint y: 436, distance: 278.9
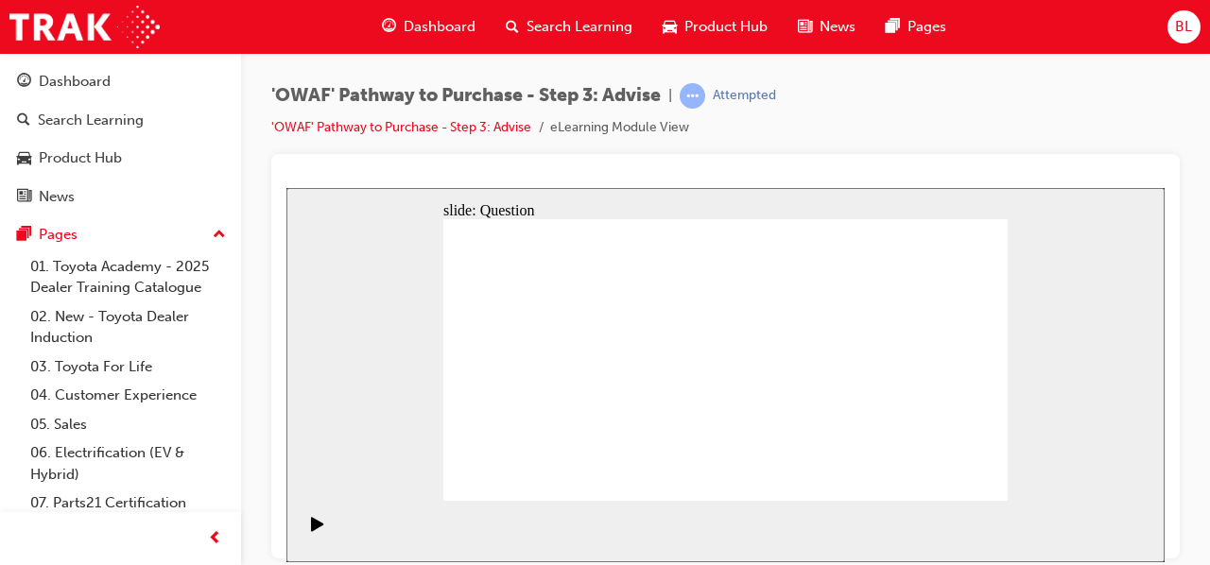
drag, startPoint x: 619, startPoint y: 429, endPoint x: 896, endPoint y: 431, distance: 277.0
drag, startPoint x: 824, startPoint y: 356, endPoint x: 635, endPoint y: 434, distance: 204.3
drag, startPoint x: 902, startPoint y: 327, endPoint x: 843, endPoint y: 431, distance: 119.4
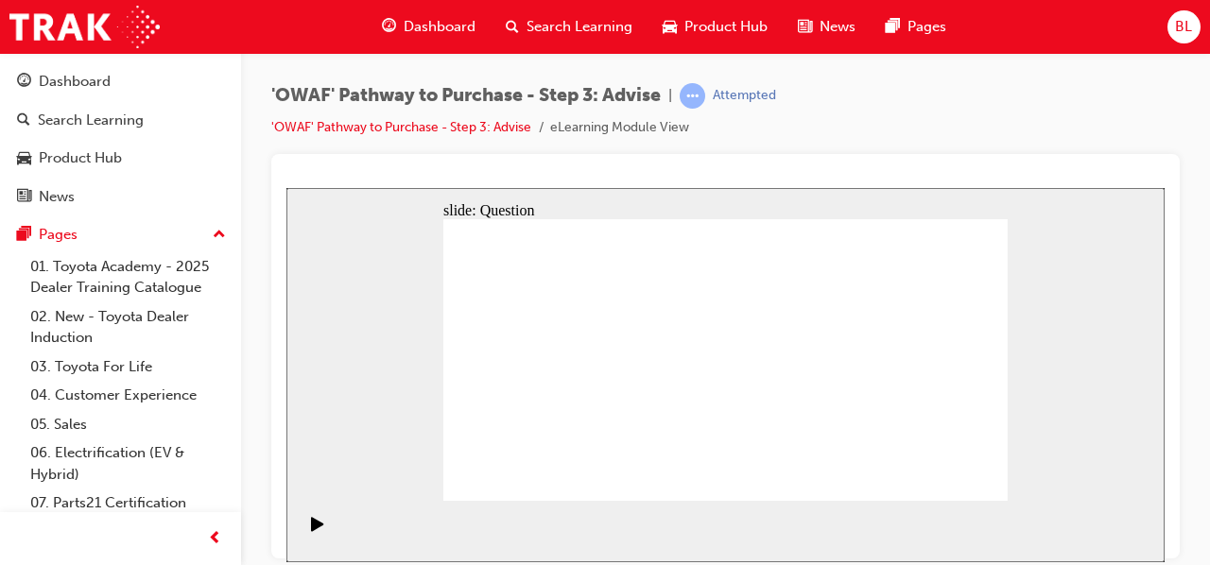
drag, startPoint x: 897, startPoint y: 437, endPoint x: 900, endPoint y: 294, distance: 142.8
drag, startPoint x: 850, startPoint y: 436, endPoint x: 851, endPoint y: 281, distance: 155.0
drag, startPoint x: 496, startPoint y: 316, endPoint x: 842, endPoint y: 425, distance: 362.9
drag, startPoint x: 777, startPoint y: 448, endPoint x: 896, endPoint y: 454, distance: 119.2
drag, startPoint x: 898, startPoint y: 324, endPoint x: 792, endPoint y: 439, distance: 155.8
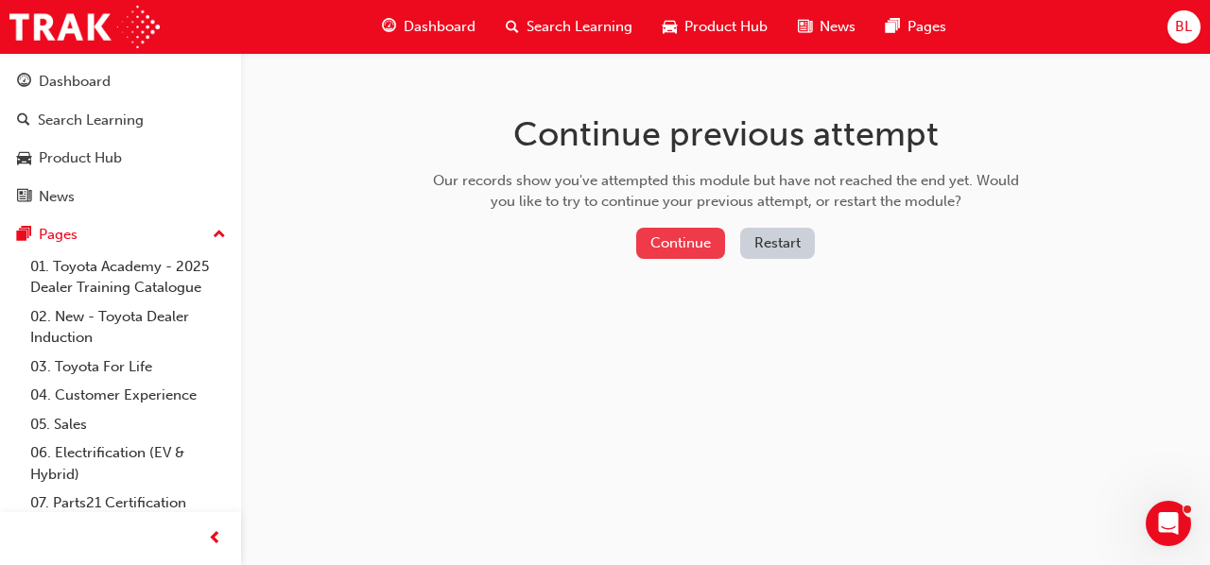
click at [661, 247] on button "Continue" at bounding box center [680, 243] width 89 height 31
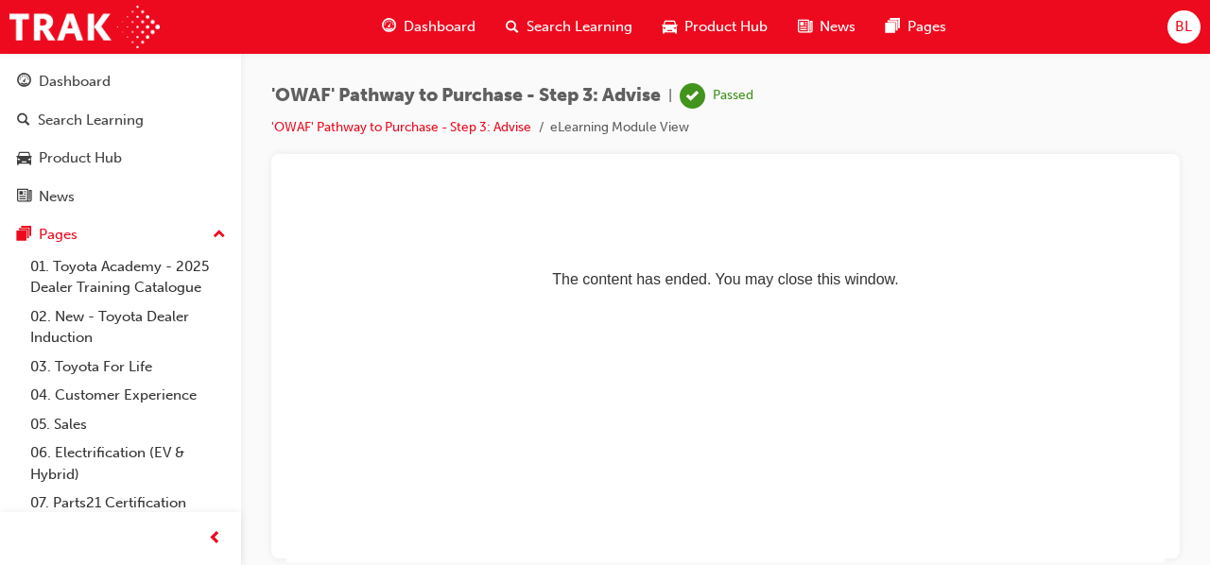
click at [559, 24] on span "Search Learning" at bounding box center [579, 27] width 106 height 22
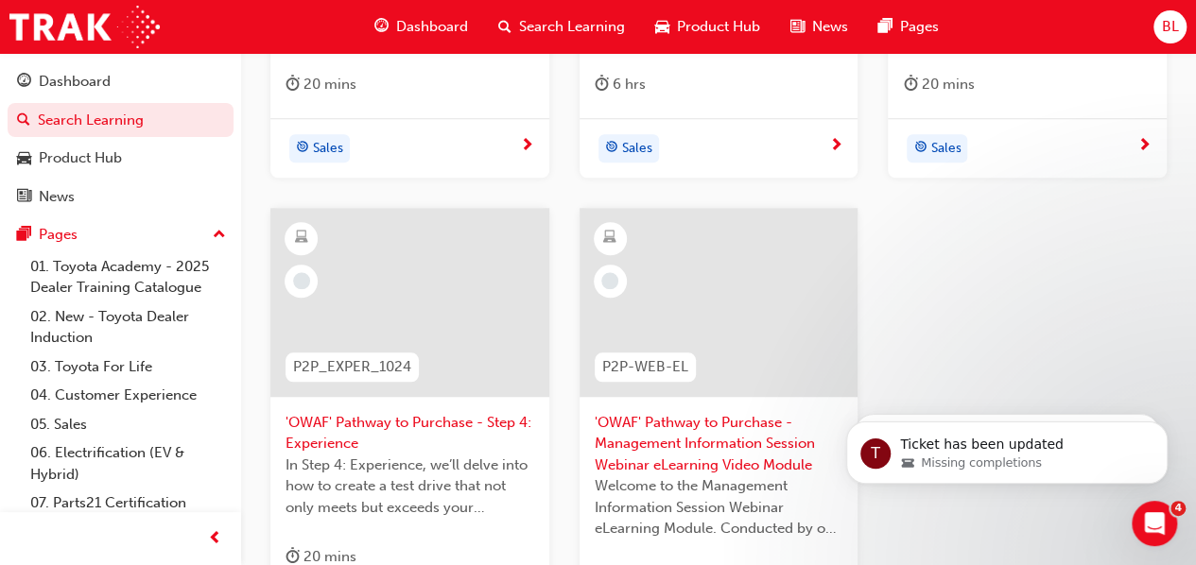
scroll to position [662, 0]
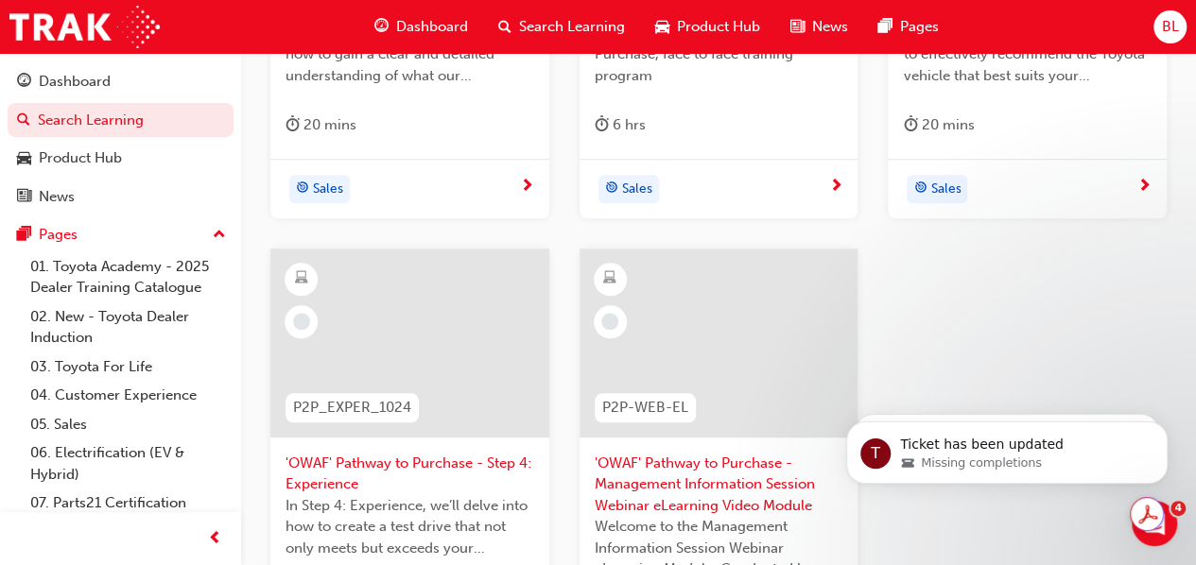
click at [366, 461] on span "'OWAF' Pathway to Purchase - Step 4: Experience" at bounding box center [409, 474] width 249 height 43
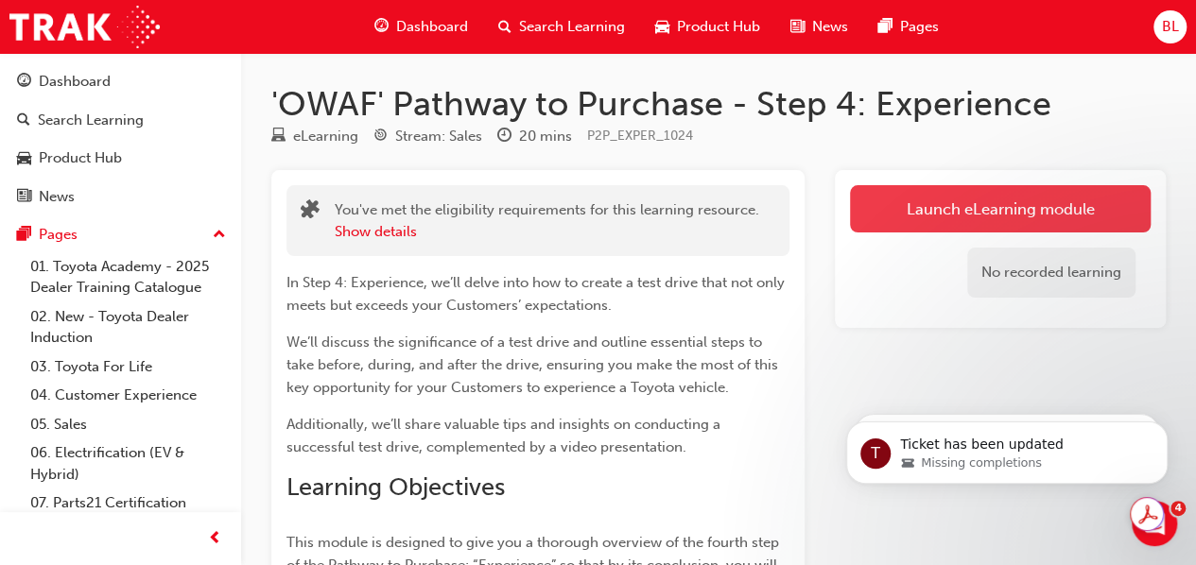
click at [995, 214] on link "Launch eLearning module" at bounding box center [1000, 208] width 301 height 47
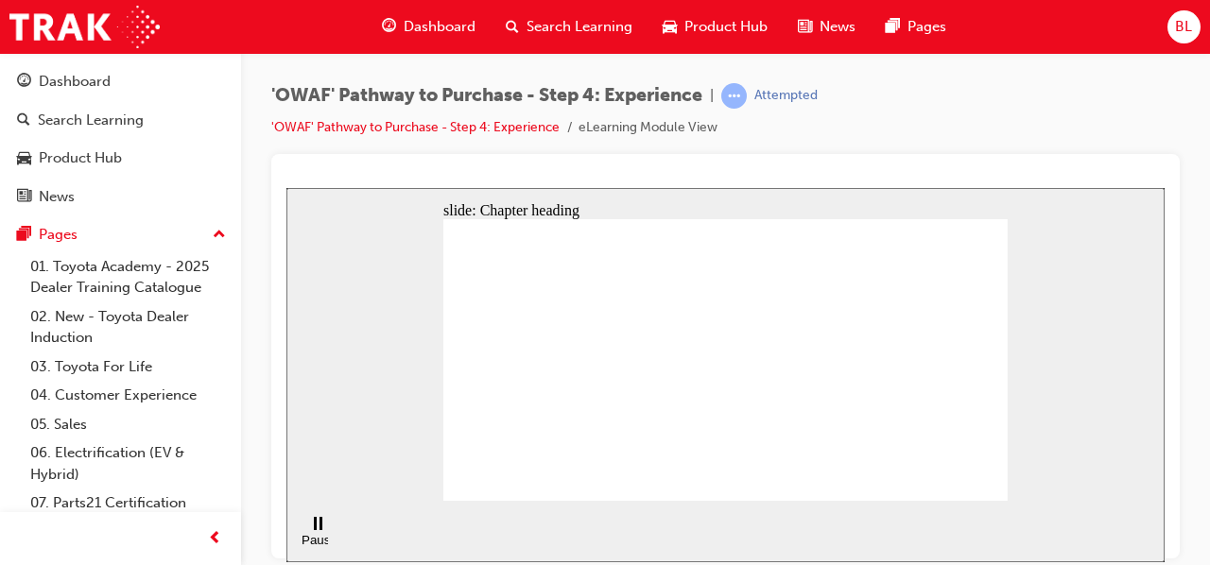
drag, startPoint x: 971, startPoint y: 483, endPoint x: 1104, endPoint y: 565, distance: 156.6
